Goal: Check status: Check status

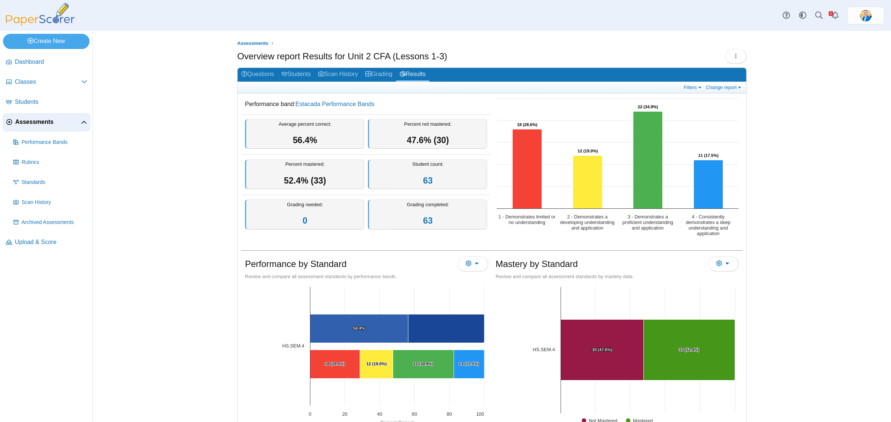
click at [41, 123] on span "Assessments" at bounding box center [48, 122] width 66 height 8
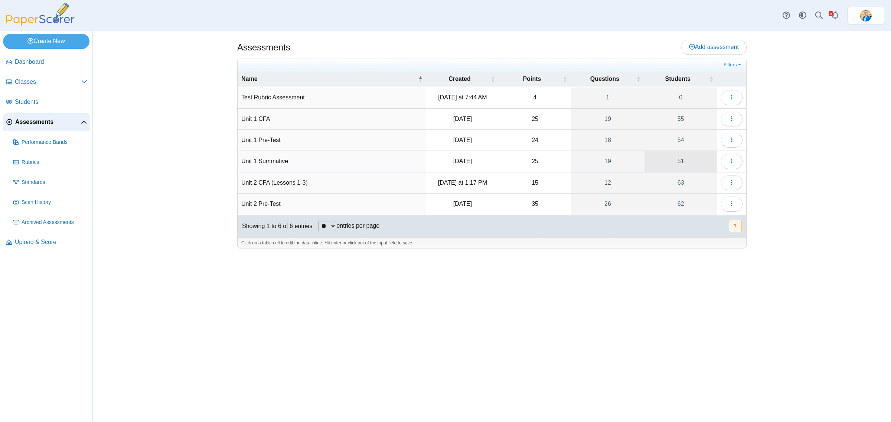
click at [682, 160] on link "51" at bounding box center [680, 161] width 73 height 21
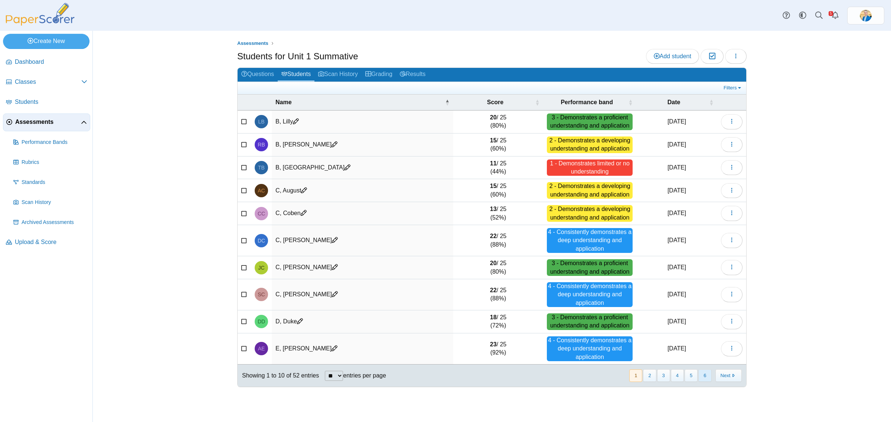
click at [702, 375] on button "6" at bounding box center [704, 376] width 13 height 12
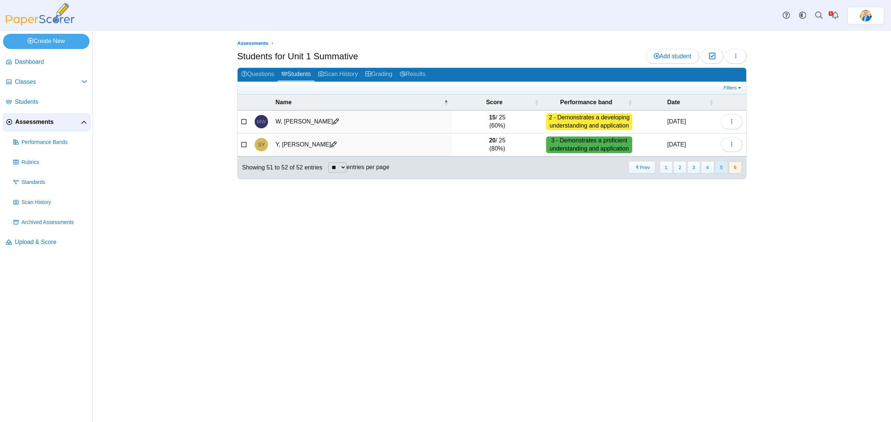
click at [724, 170] on button "5" at bounding box center [721, 167] width 13 height 12
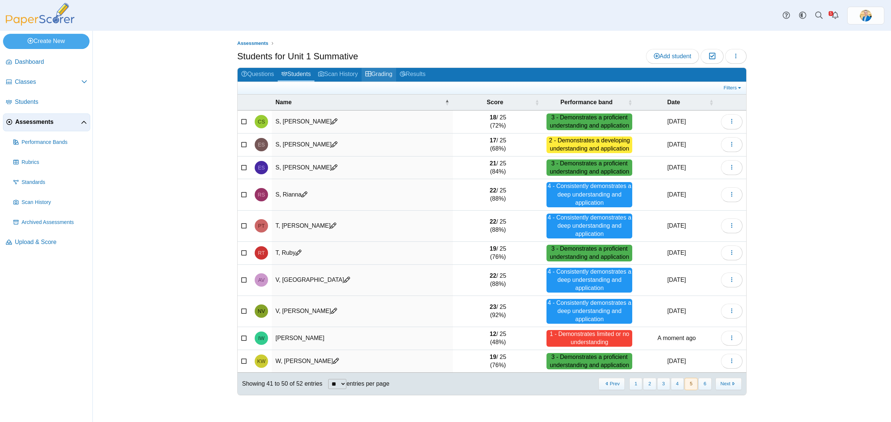
click at [392, 75] on link "Grading" at bounding box center [379, 75] width 35 height 14
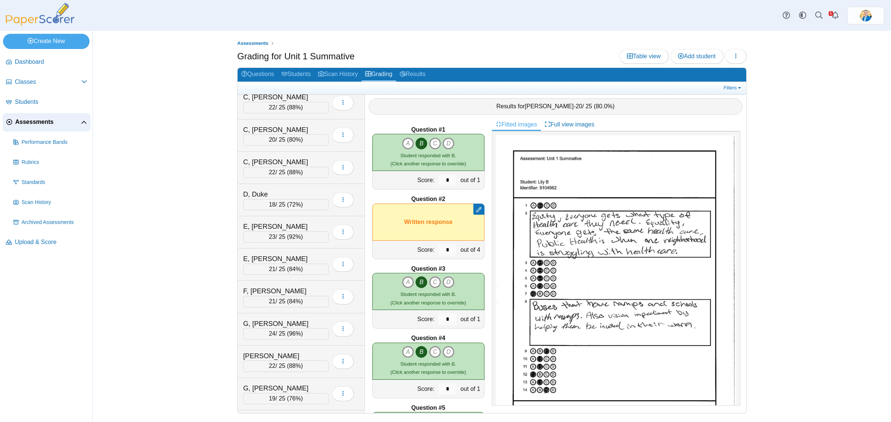
scroll to position [1377, 0]
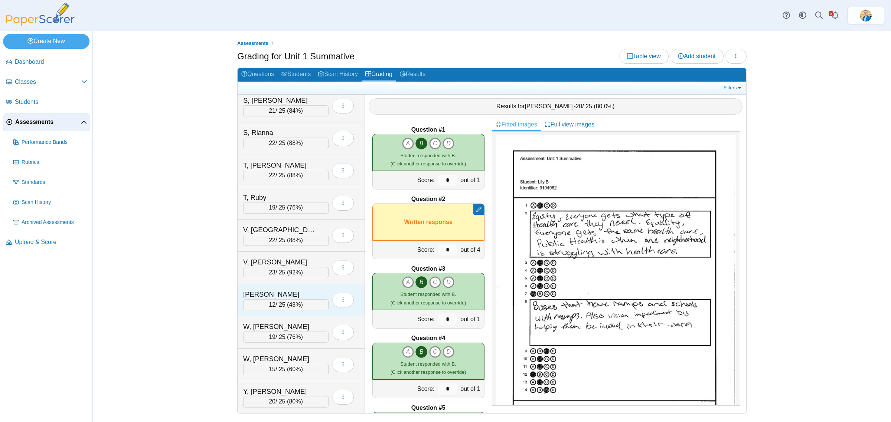
click at [274, 290] on div "W, Isabella" at bounding box center [280, 295] width 74 height 10
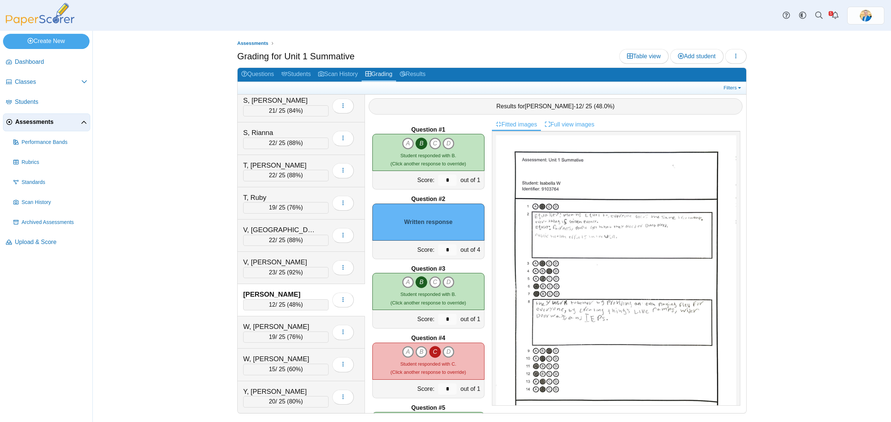
click at [575, 123] on link "Full view images" at bounding box center [569, 124] width 57 height 13
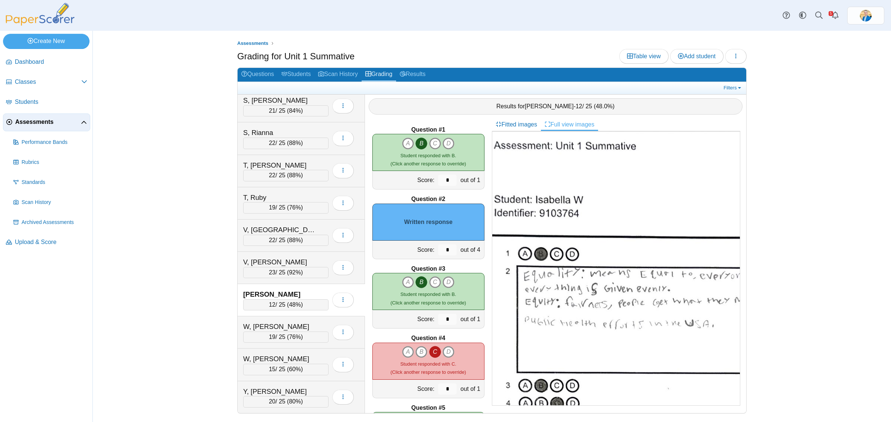
scroll to position [46, 62]
click at [444, 251] on input "*" at bounding box center [447, 250] width 19 height 11
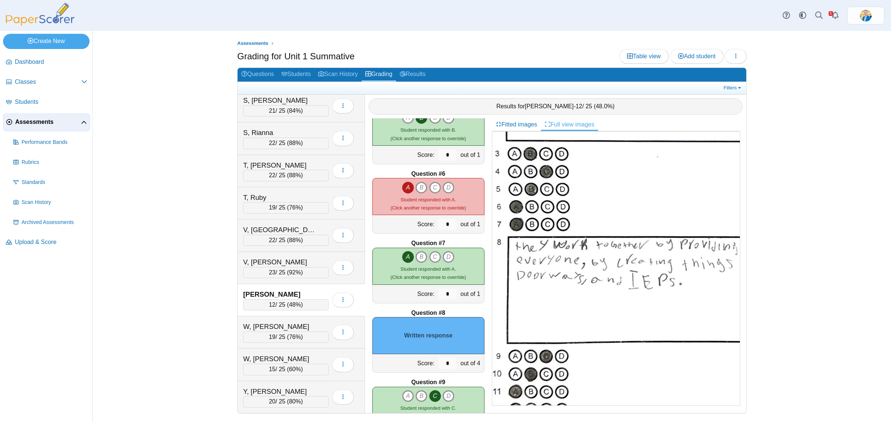
scroll to position [325, 0]
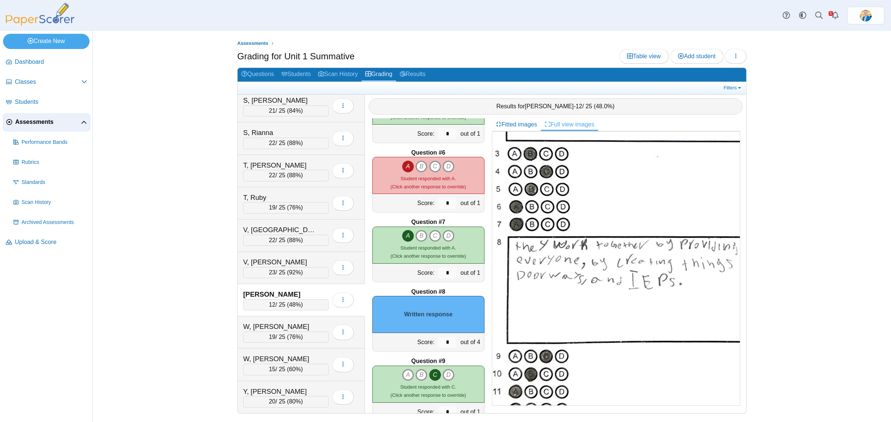
type input "*"
click at [441, 341] on input "*" at bounding box center [447, 342] width 19 height 11
type input "*"
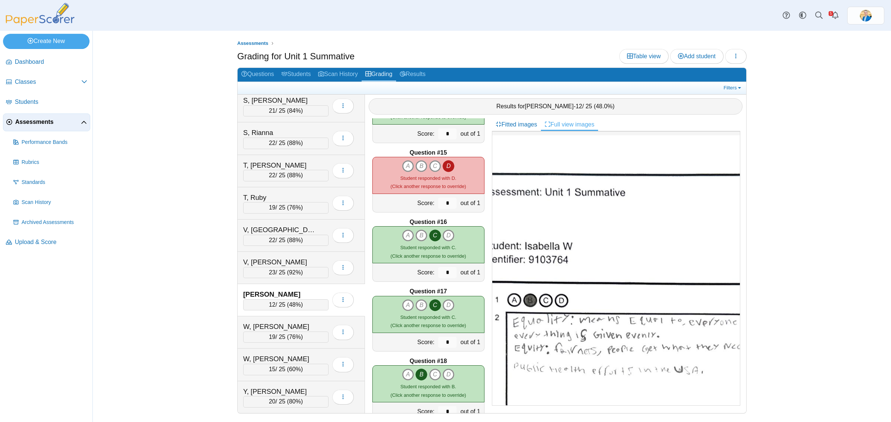
scroll to position [1042, 0]
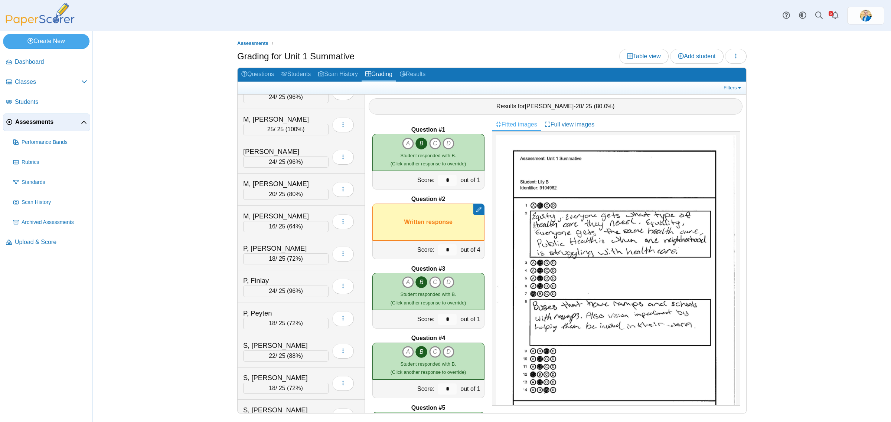
scroll to position [1377, 0]
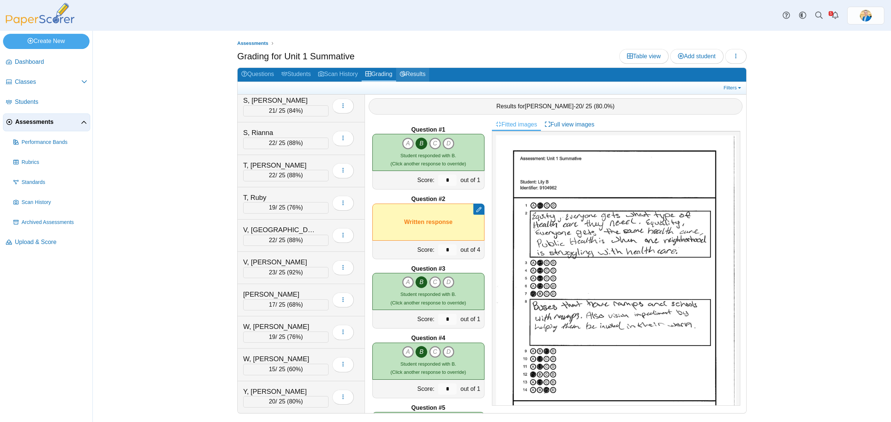
click at [422, 75] on link "Results" at bounding box center [412, 75] width 33 height 14
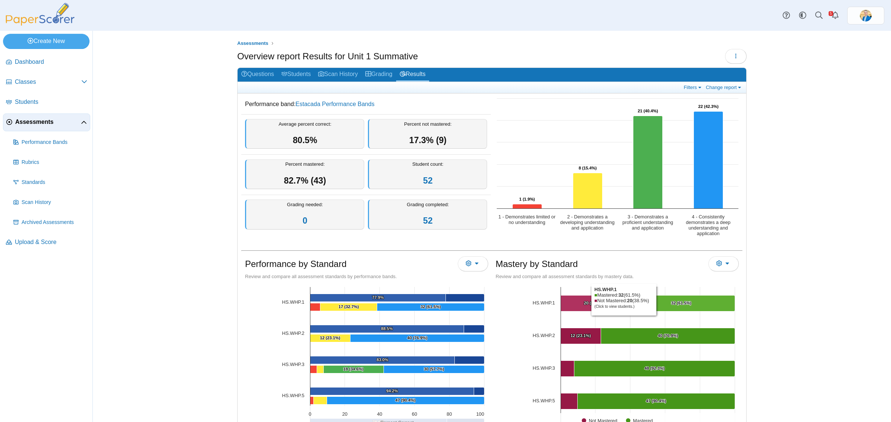
scroll to position [37, 0]
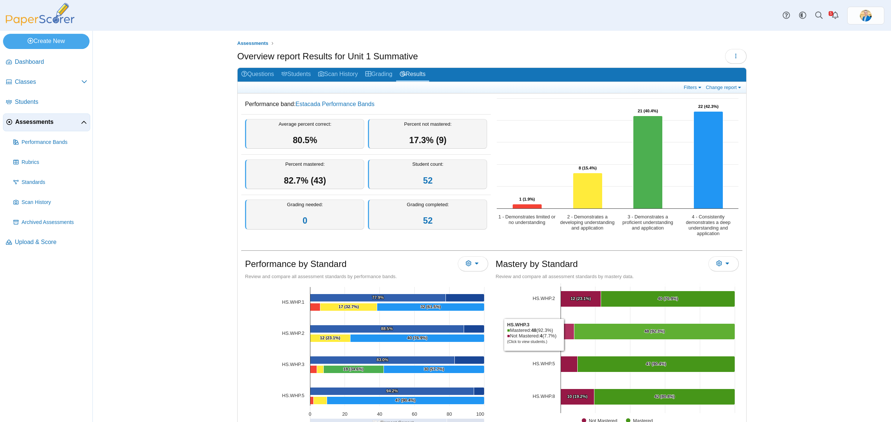
click at [563, 335] on Mastered "[object Object], 4. Not Mastered." at bounding box center [567, 332] width 13 height 16
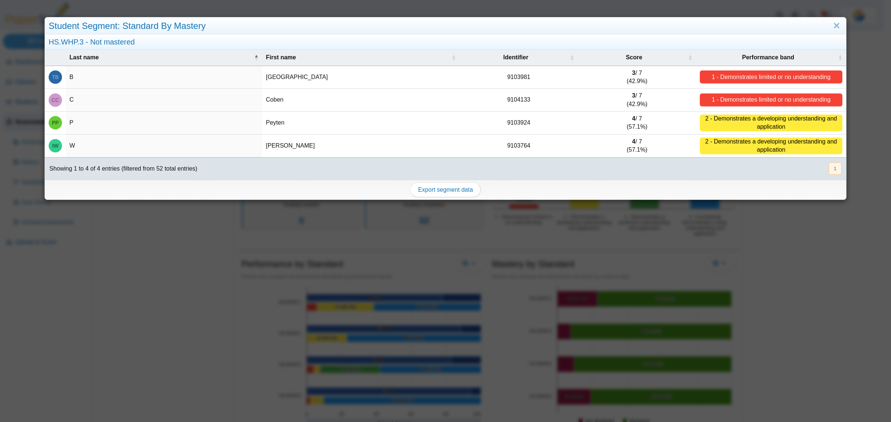
click at [729, 330] on div "Student Segment: Standard By Mastery HS.WHP.3 - Not mastered Last name First na…" at bounding box center [445, 211] width 891 height 422
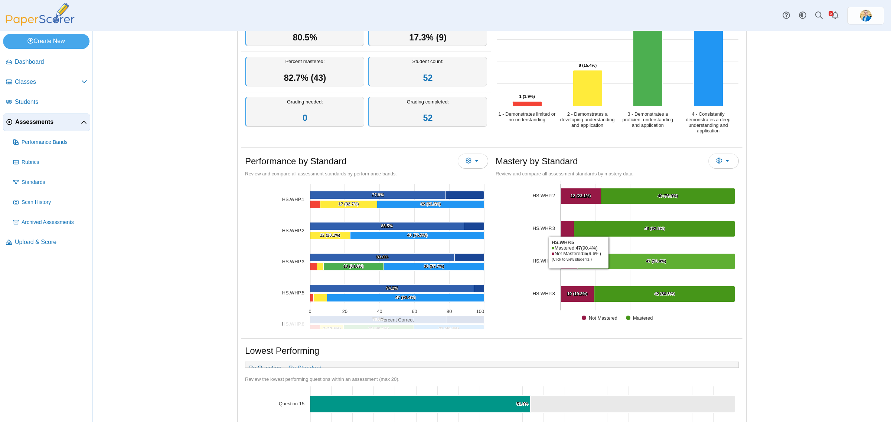
scroll to position [139, 0]
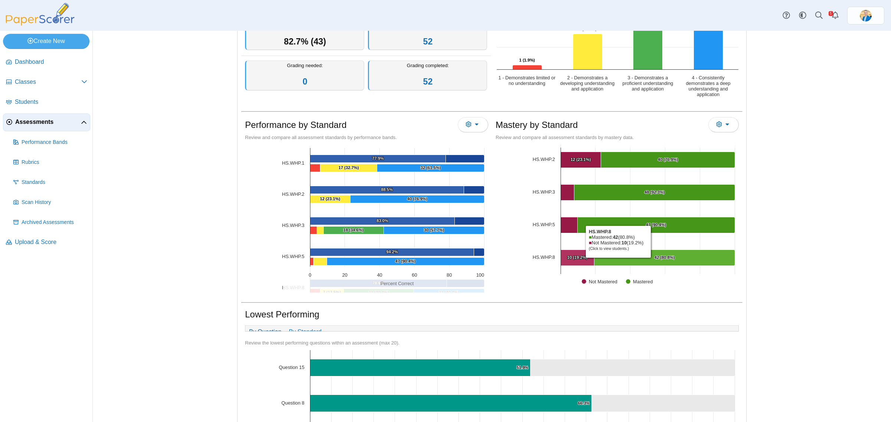
click at [615, 260] on Mastered "[object Object], 42. Mastered." at bounding box center [664, 258] width 141 height 16
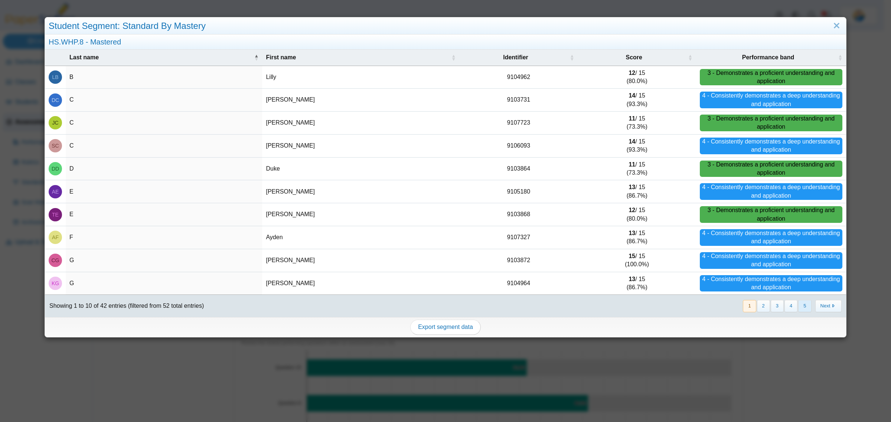
click at [798, 307] on button "5" at bounding box center [804, 306] width 13 height 12
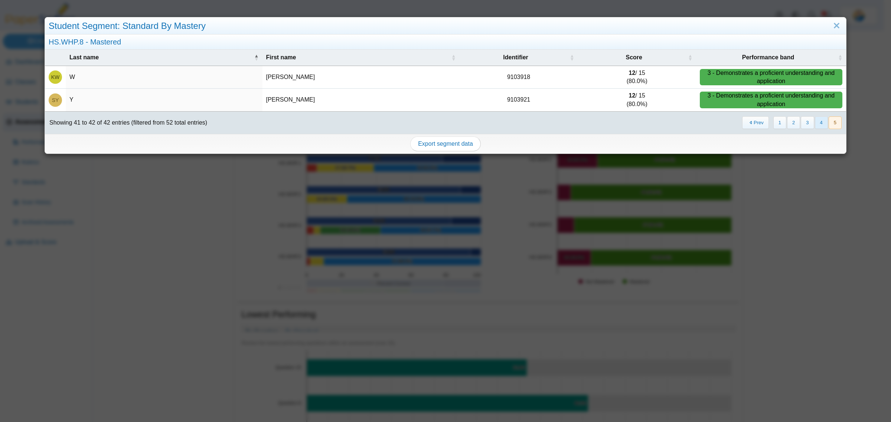
click at [815, 124] on button "4" at bounding box center [821, 123] width 13 height 12
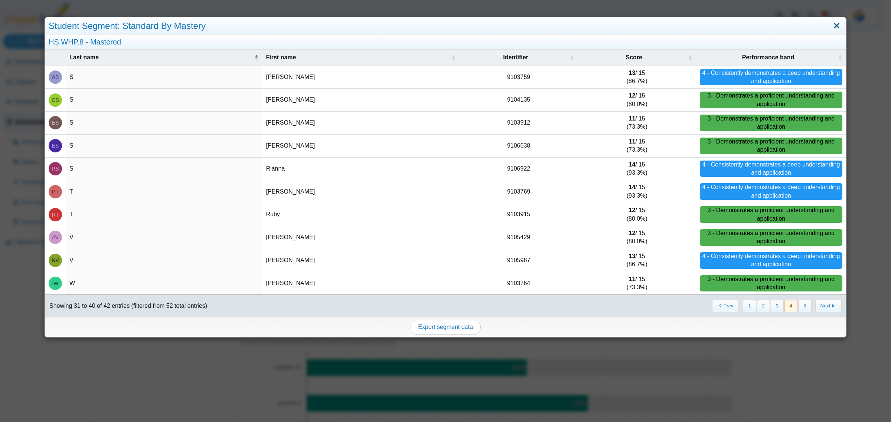
click at [831, 26] on link "Close" at bounding box center [837, 26] width 12 height 13
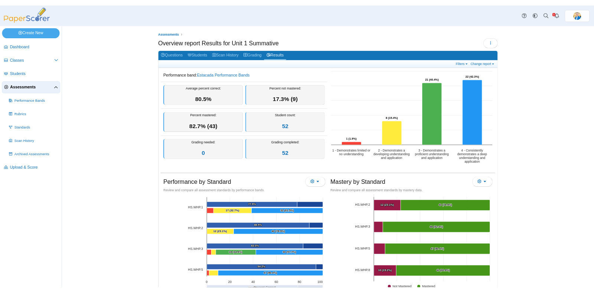
scroll to position [37, 0]
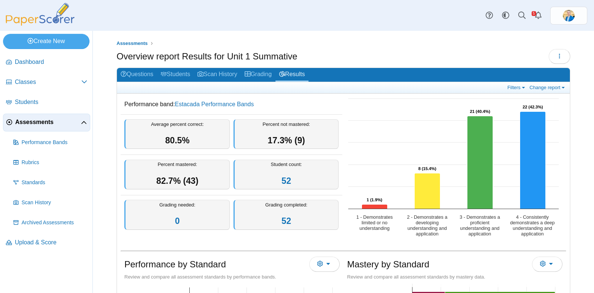
click at [38, 123] on span "Assessments" at bounding box center [48, 122] width 66 height 8
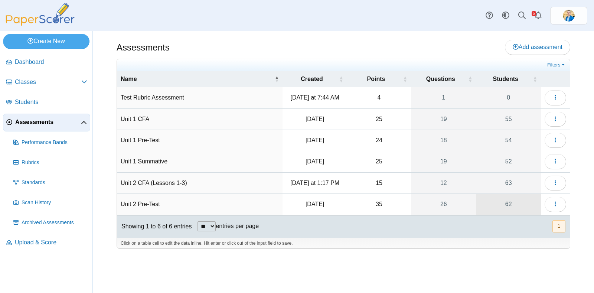
click at [507, 203] on link "62" at bounding box center [508, 204] width 65 height 21
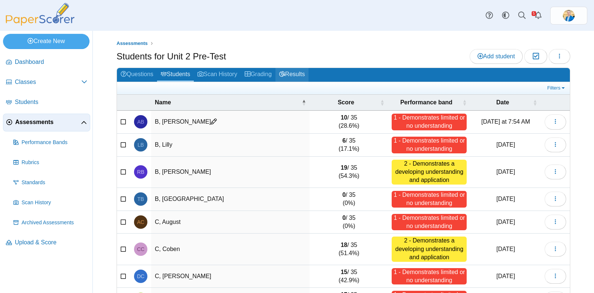
click at [296, 74] on link "Results" at bounding box center [291, 75] width 33 height 14
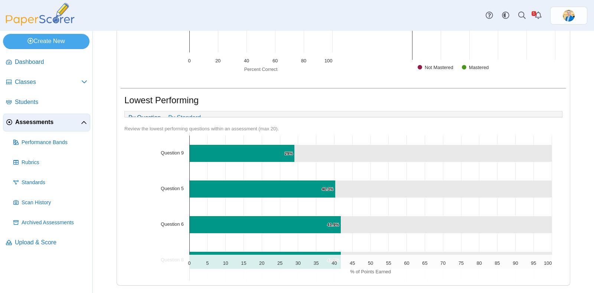
scroll to position [92, 0]
